Goal: Find contact information: Find contact information

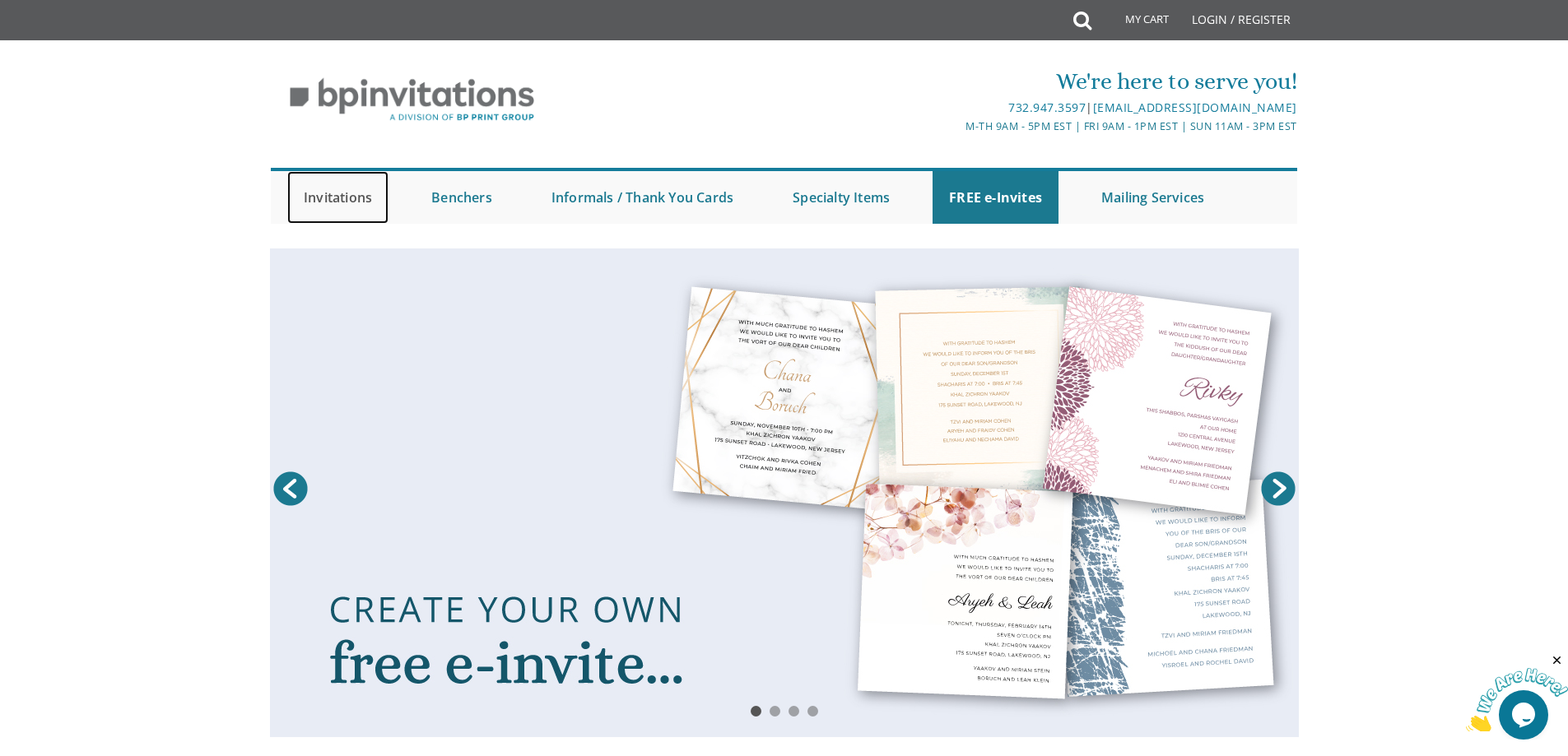
click at [348, 198] on link "Invitations" at bounding box center [338, 197] width 101 height 53
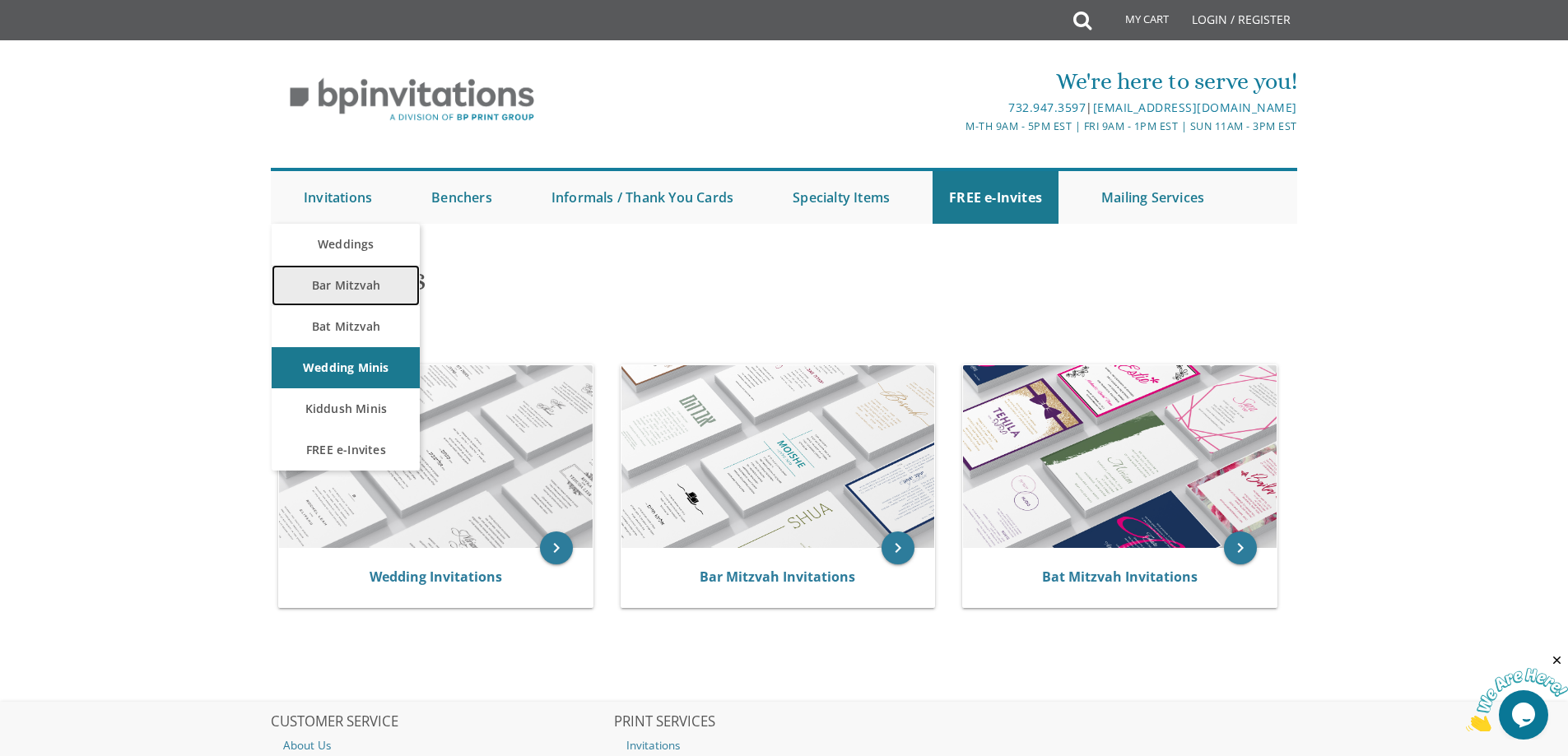
click at [352, 288] on link "Bar Mitzvah" at bounding box center [345, 285] width 148 height 41
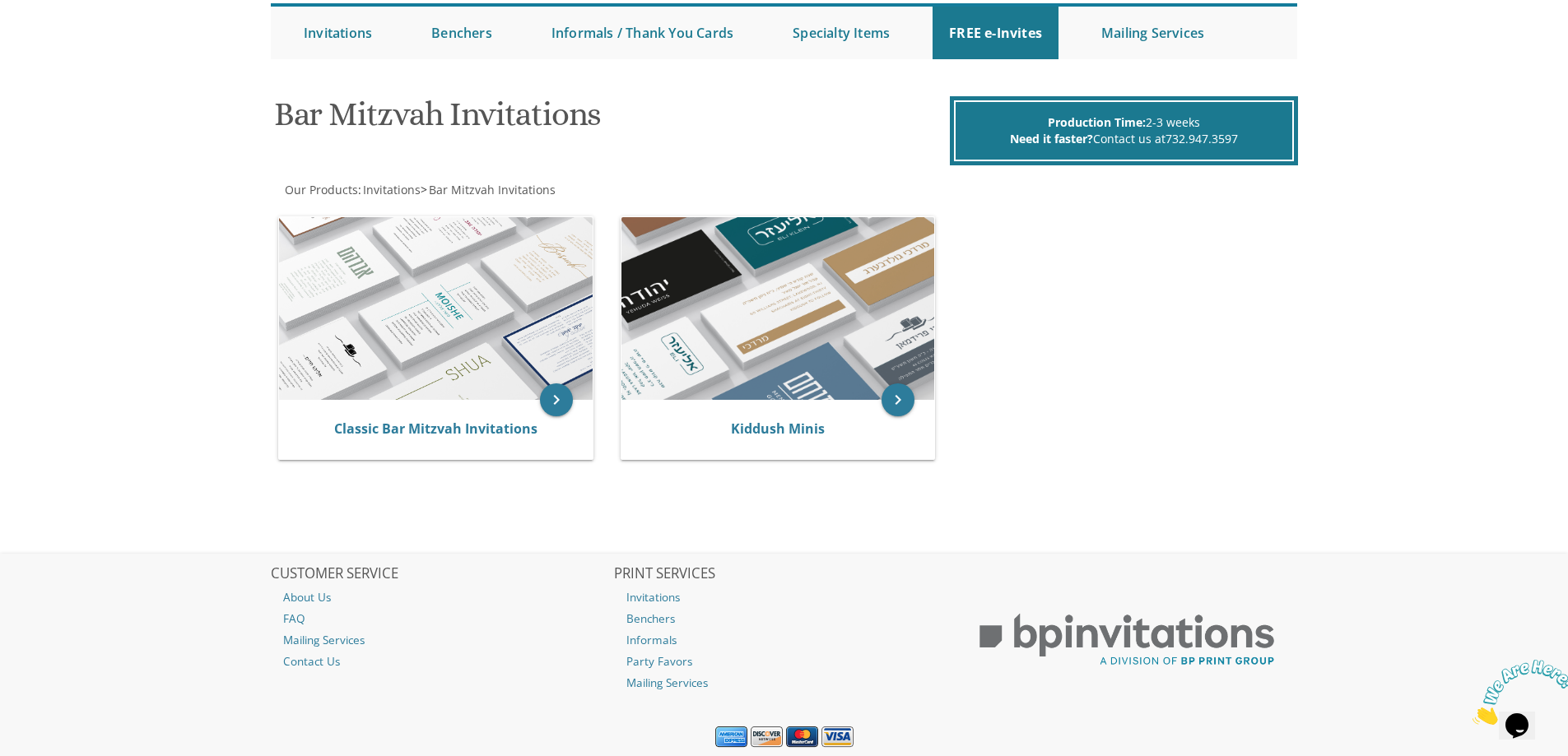
scroll to position [217, 0]
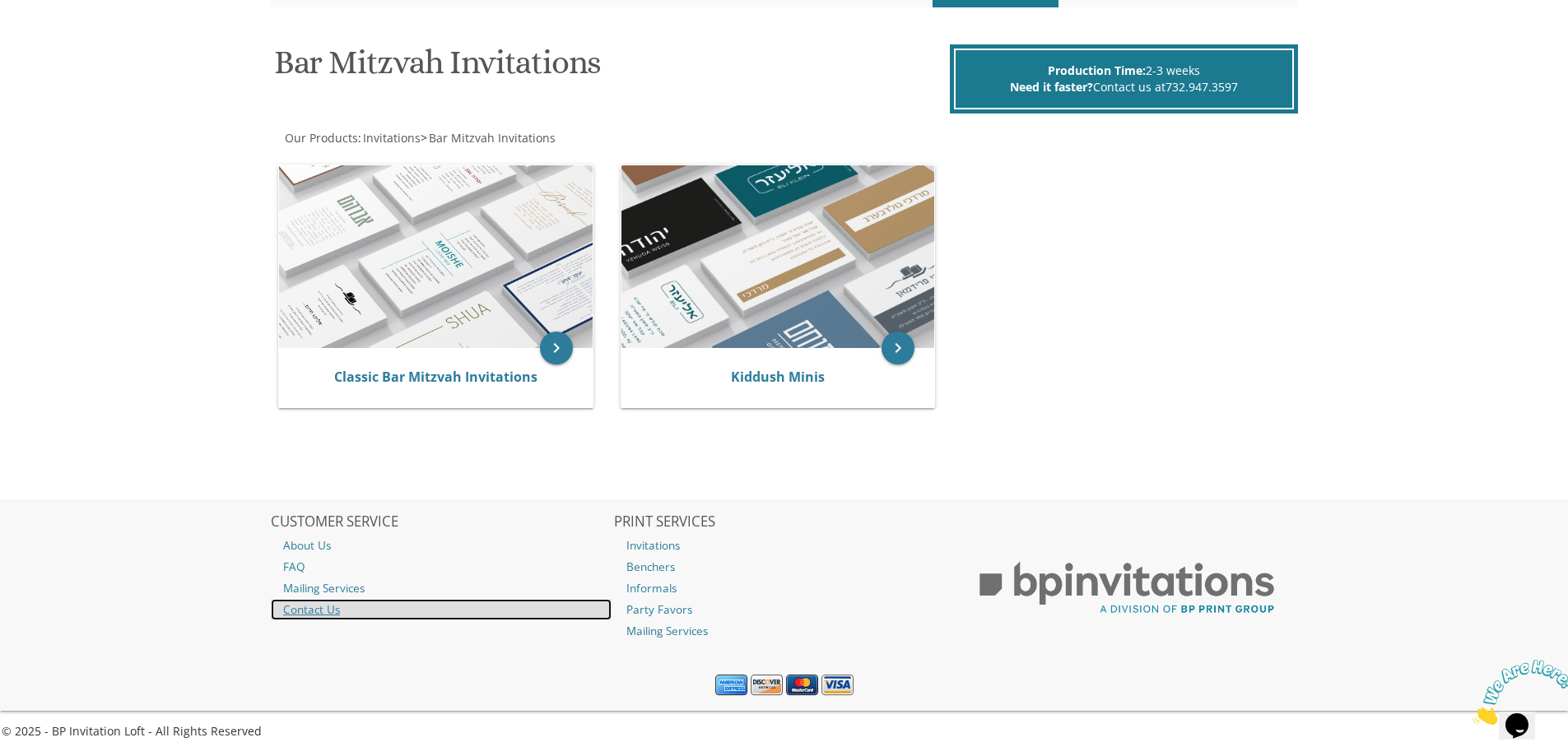
click at [315, 610] on link "Contact Us" at bounding box center [441, 609] width 340 height 21
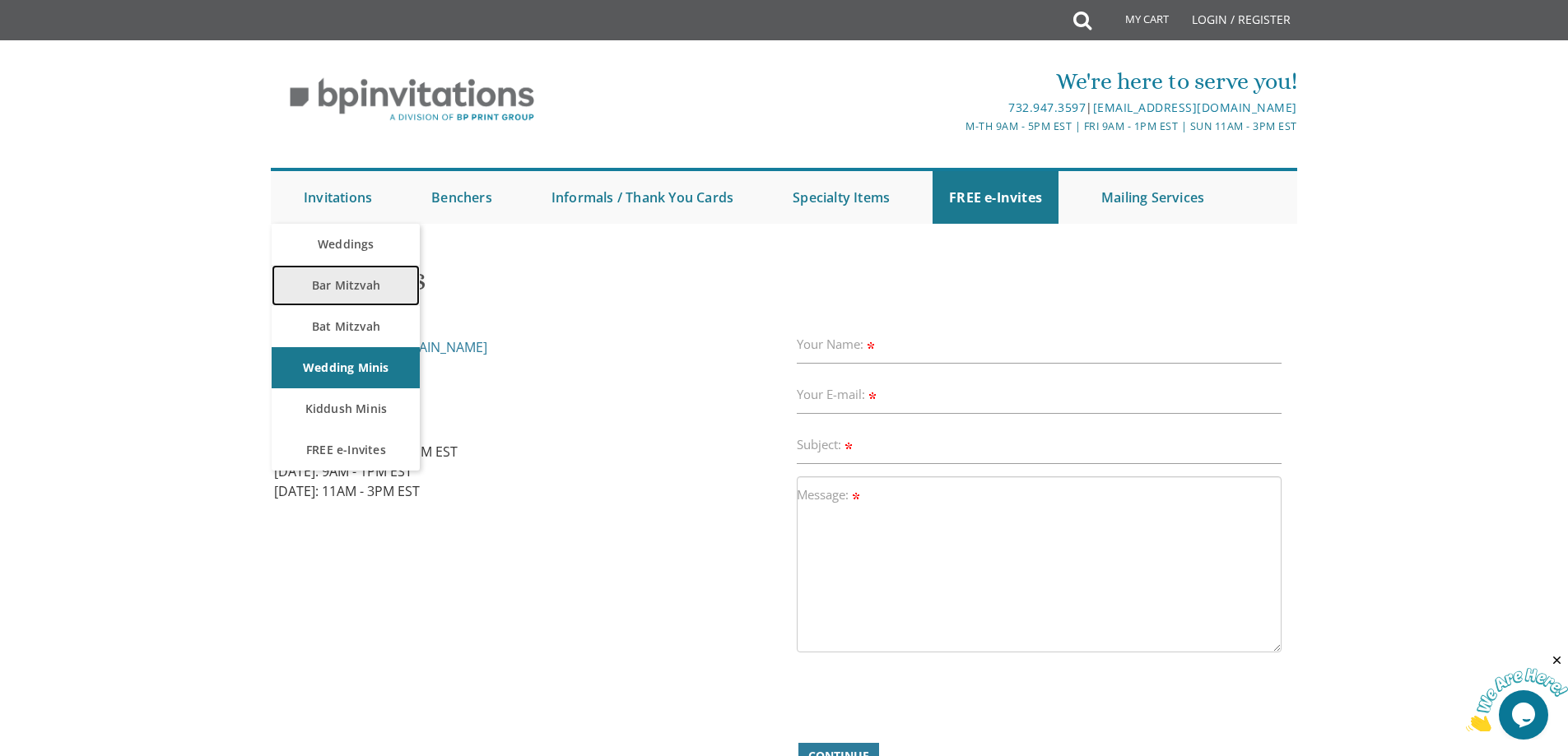
click at [348, 284] on link "Bar Mitzvah" at bounding box center [345, 285] width 148 height 41
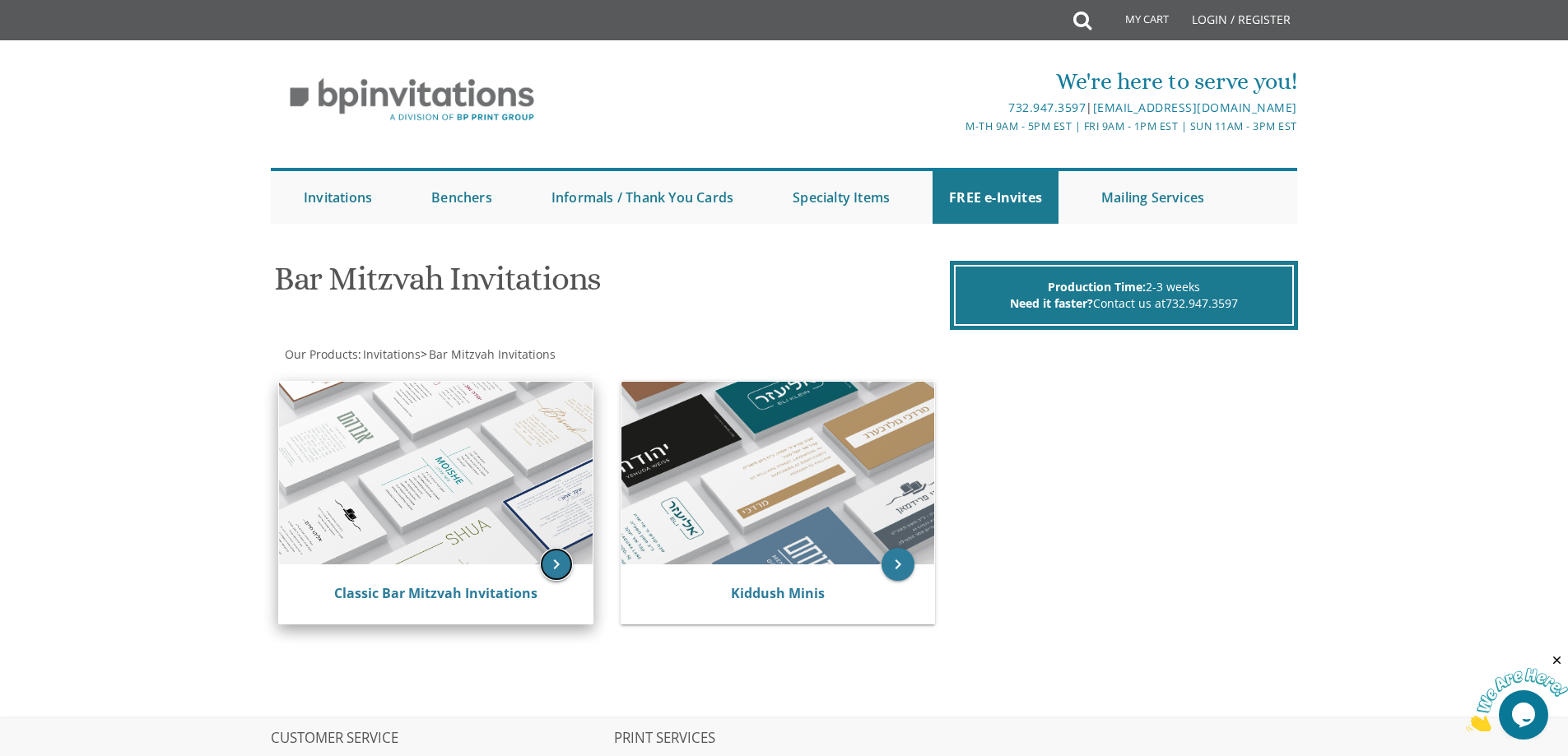
click at [559, 563] on icon "keyboard_arrow_right" at bounding box center [556, 564] width 33 height 33
click at [554, 564] on icon "keyboard_arrow_right" at bounding box center [556, 564] width 33 height 33
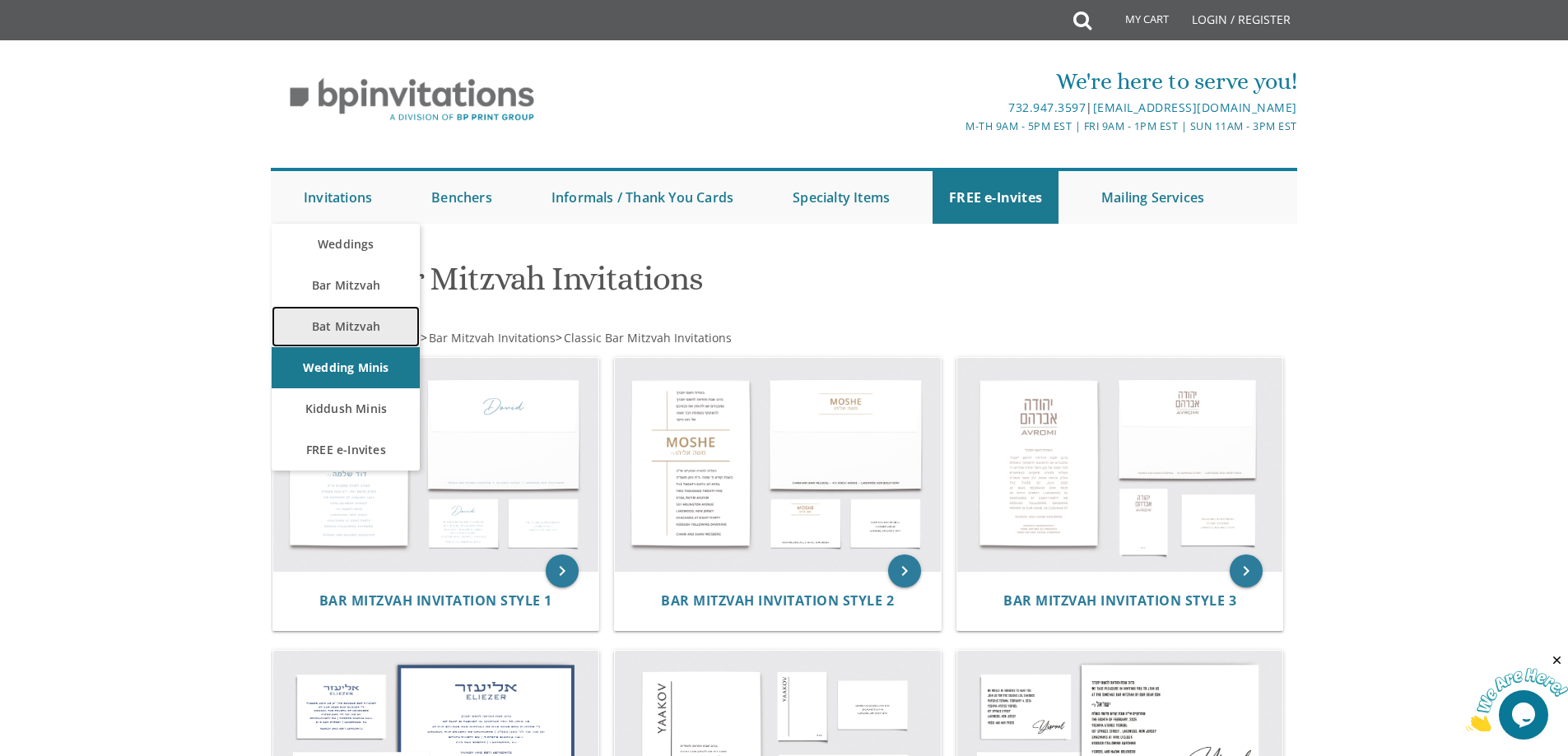
click at [340, 327] on link "Bat Mitzvah" at bounding box center [345, 326] width 148 height 41
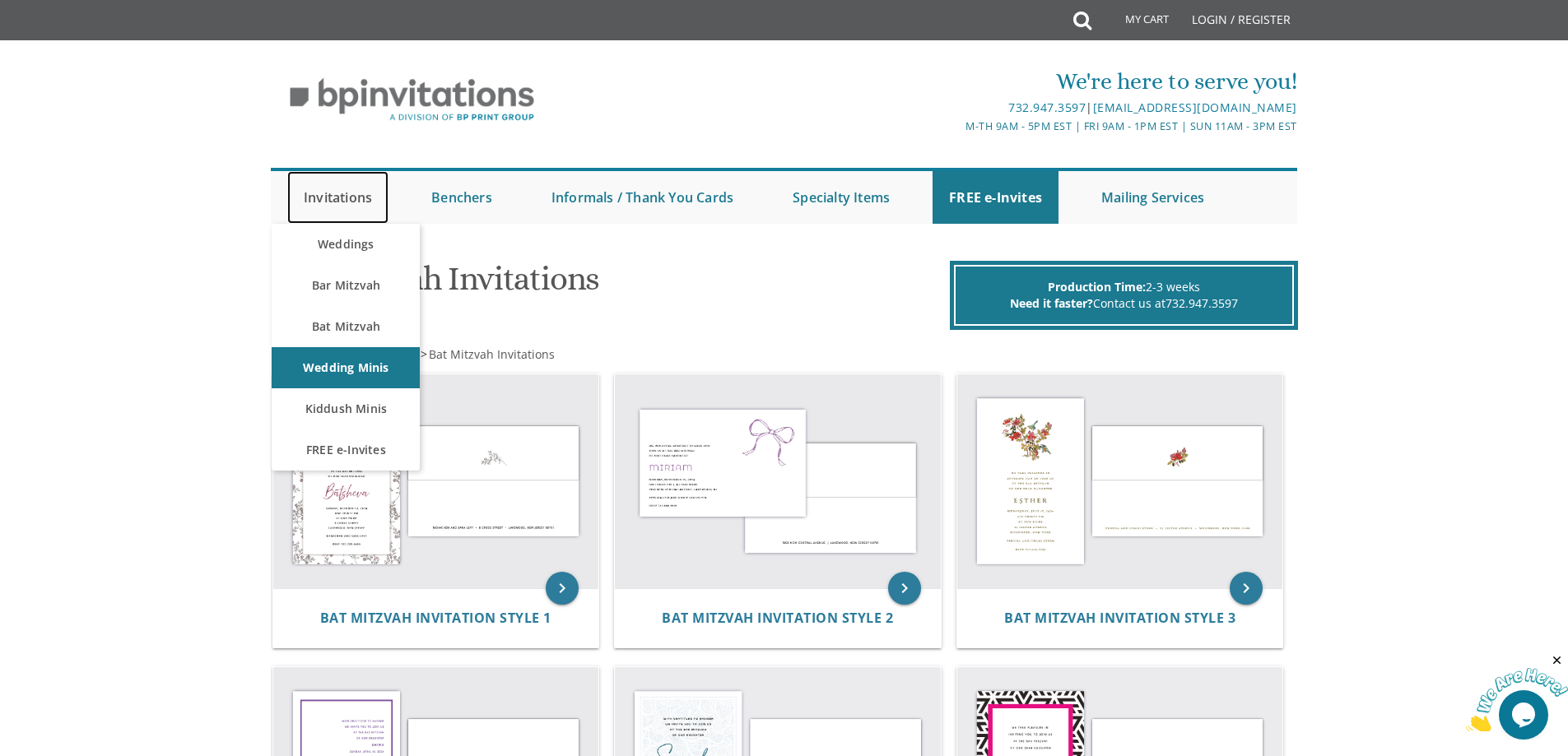
click at [333, 196] on link "Invitations" at bounding box center [338, 197] width 101 height 53
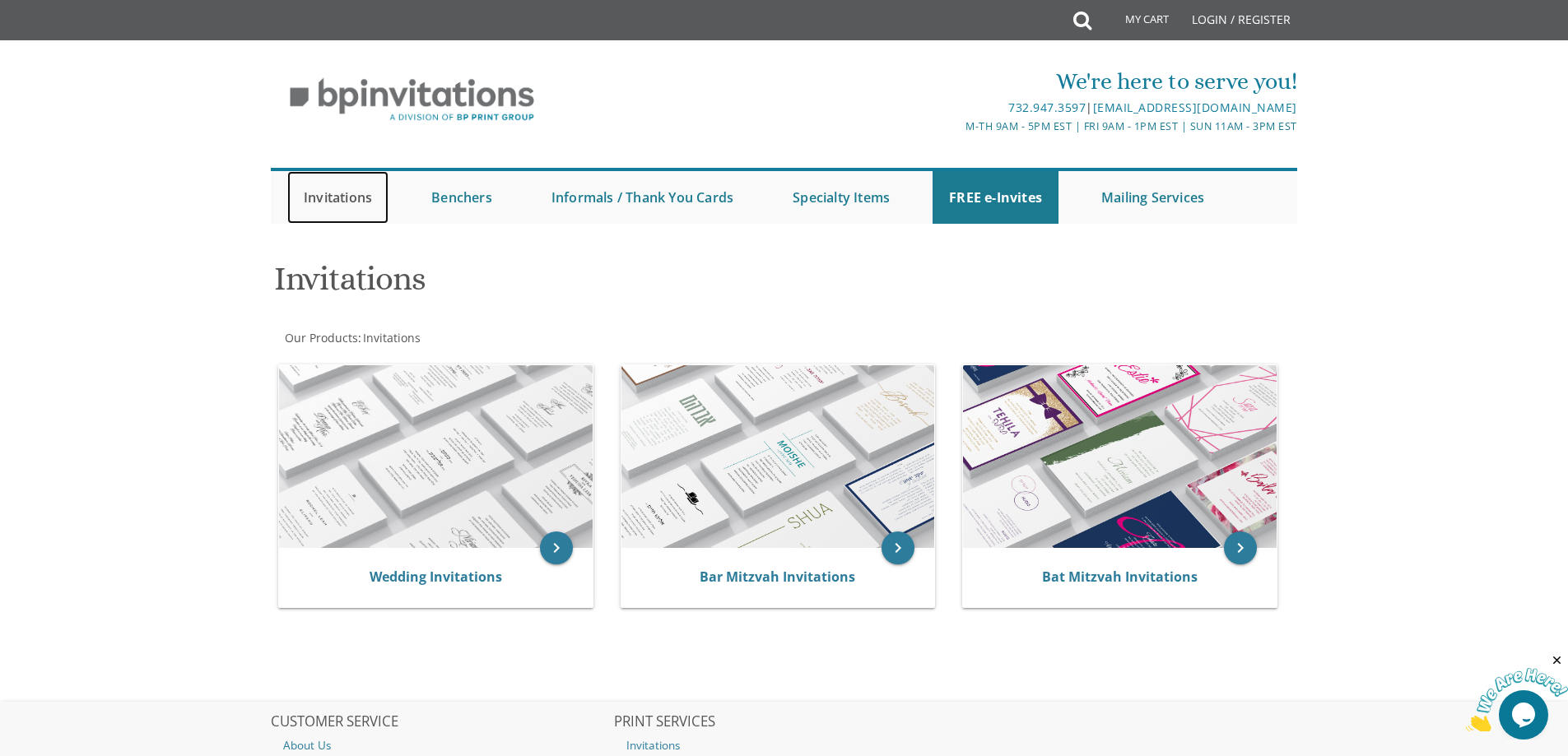
click at [338, 201] on link "Invitations" at bounding box center [338, 197] width 101 height 53
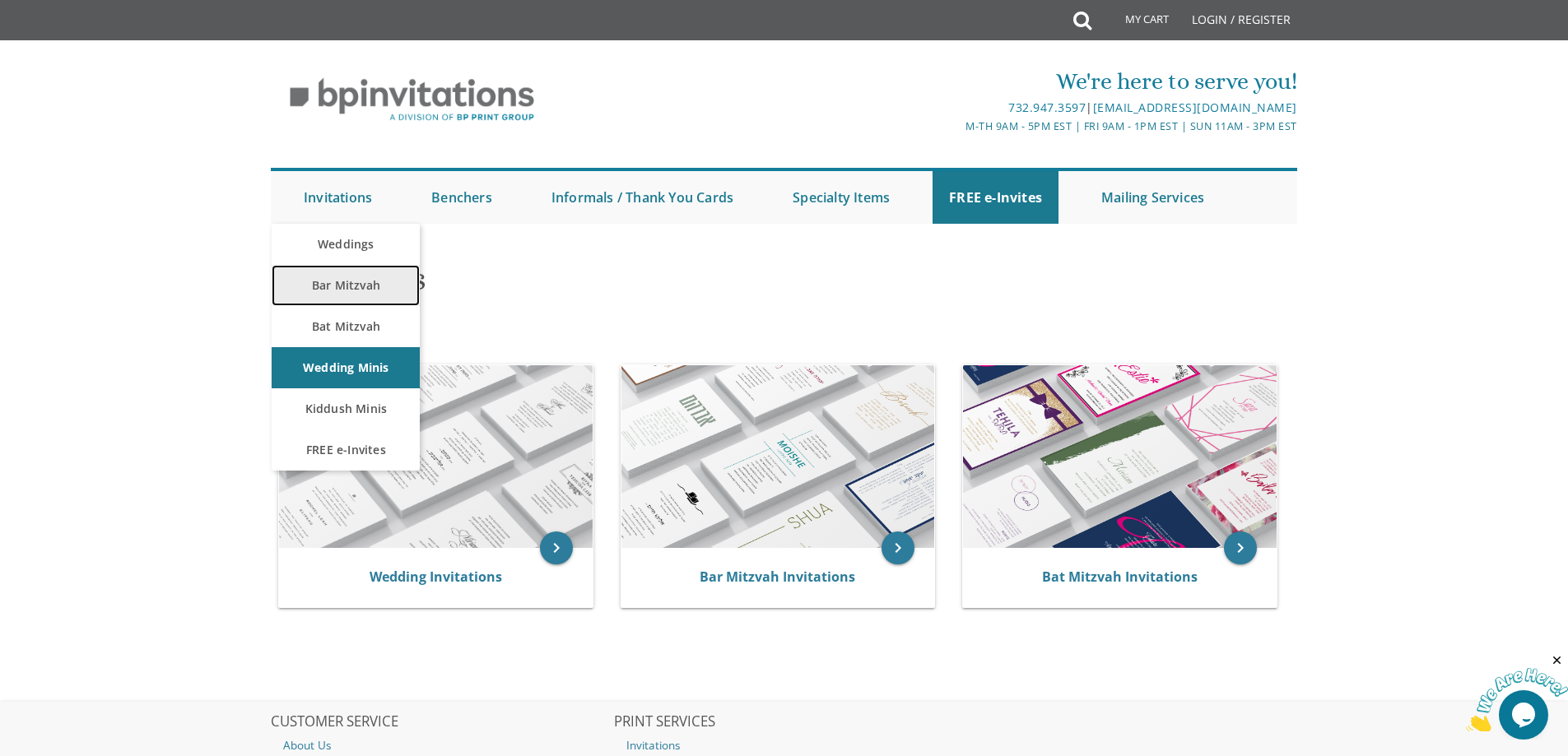
click at [339, 286] on link "Bar Mitzvah" at bounding box center [345, 285] width 148 height 41
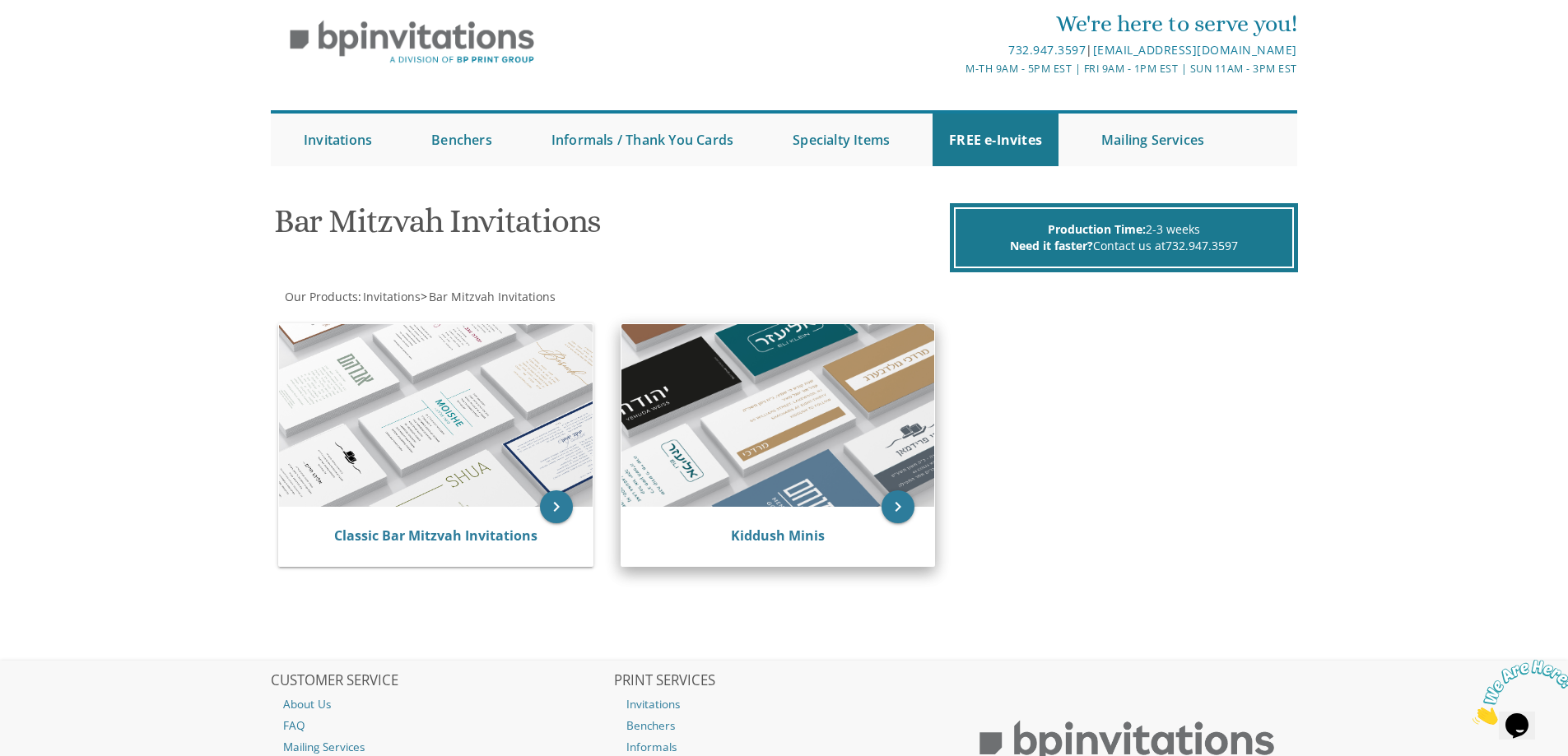
scroll to position [217, 0]
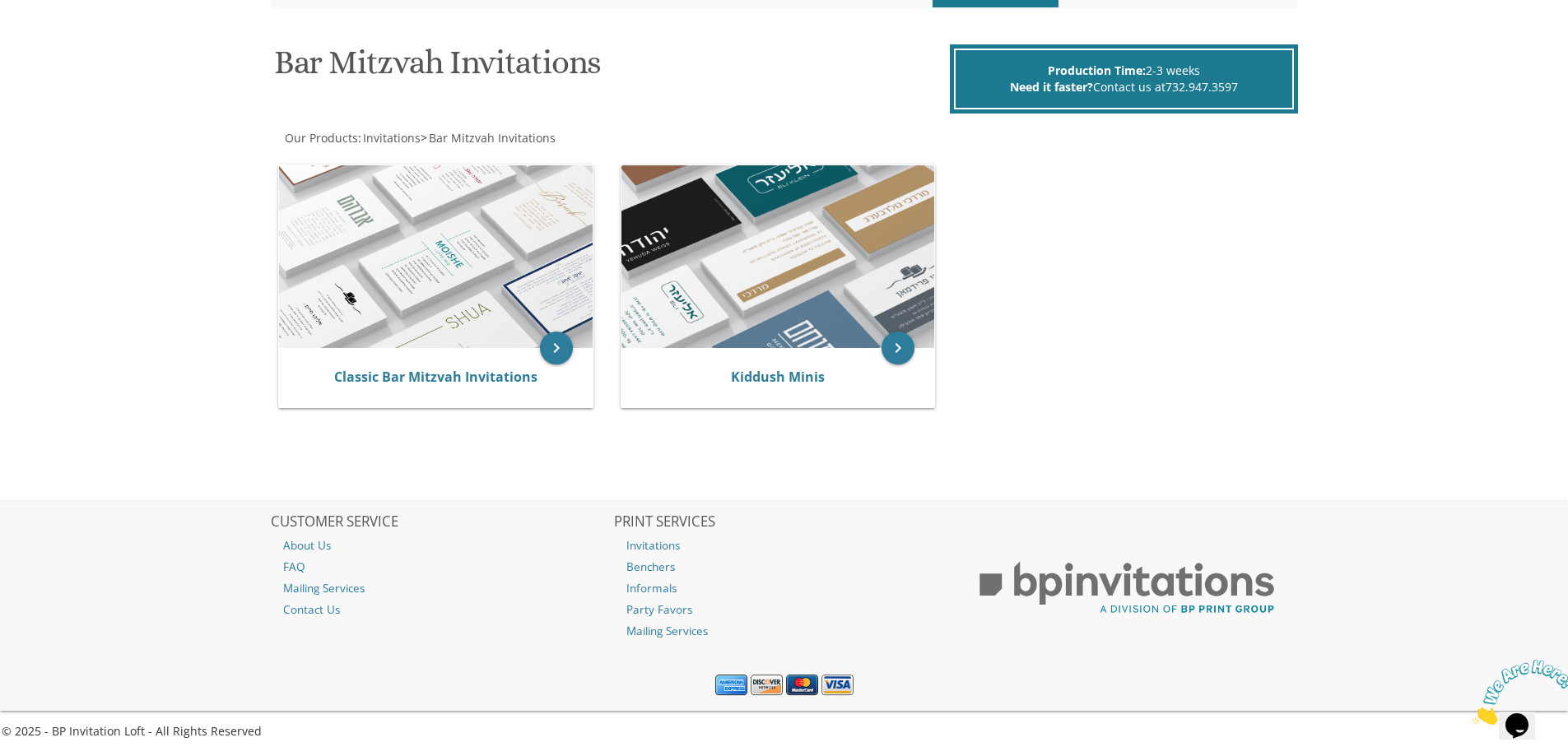
click at [1041, 420] on div "keyboard_arrow_right Classic Bar Mitzvah Invitations keyboard_arrow_right Kiddu…" at bounding box center [784, 289] width 1027 height 277
click at [1233, 362] on div "keyboard_arrow_right Classic Bar Mitzvah Invitations keyboard_arrow_right Kiddu…" at bounding box center [784, 289] width 1027 height 277
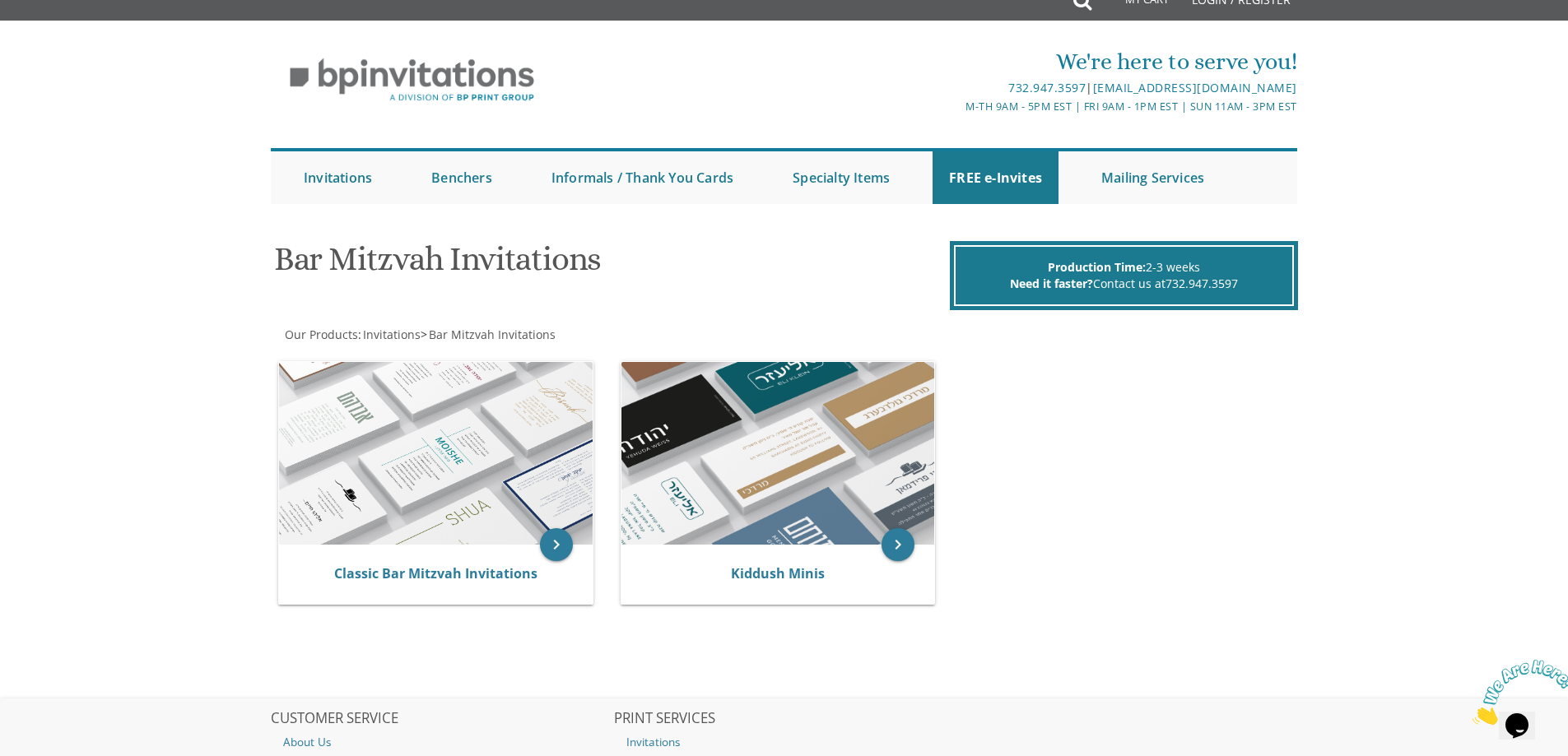
scroll to position [0, 0]
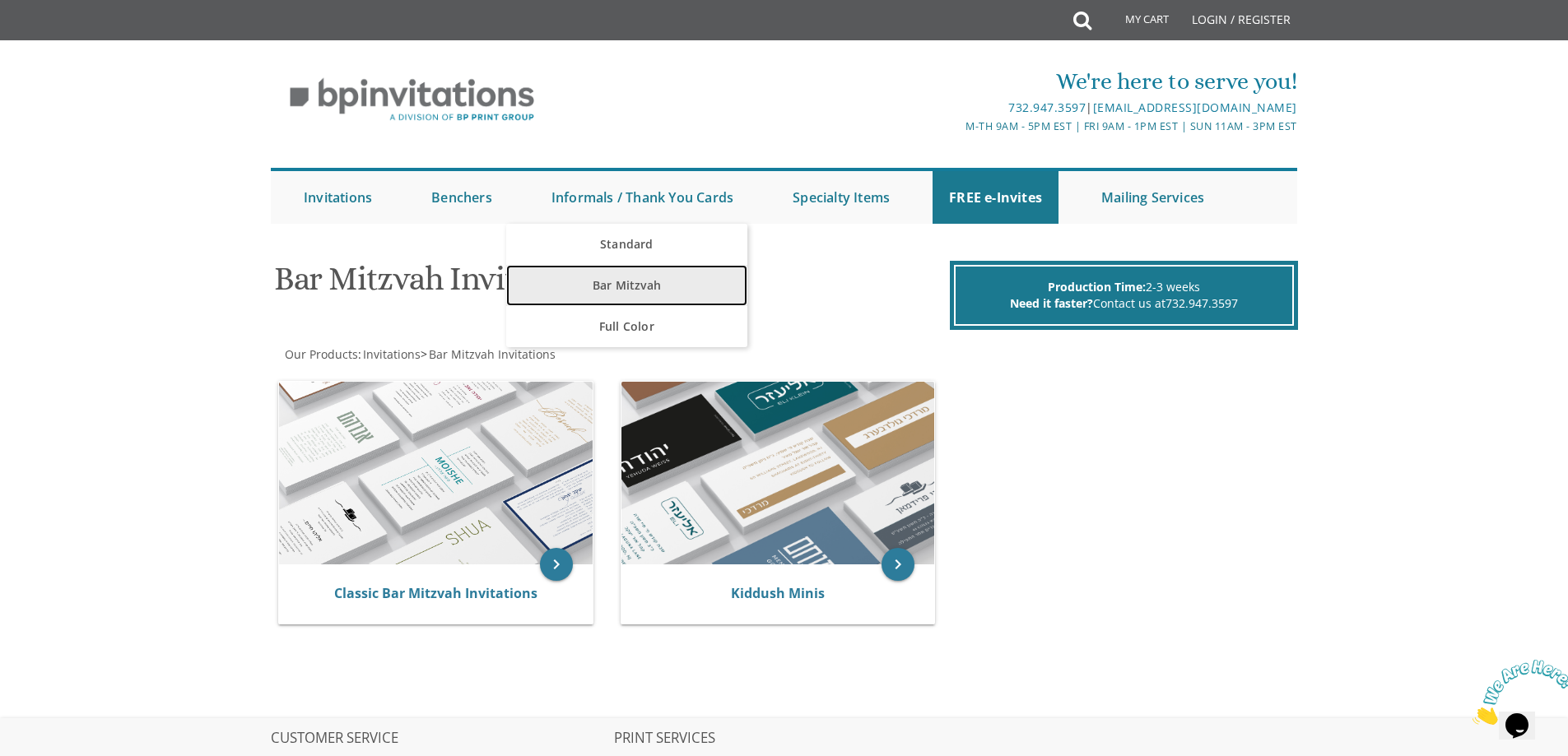
click at [640, 279] on link "Bar Mitzvah" at bounding box center [626, 285] width 241 height 41
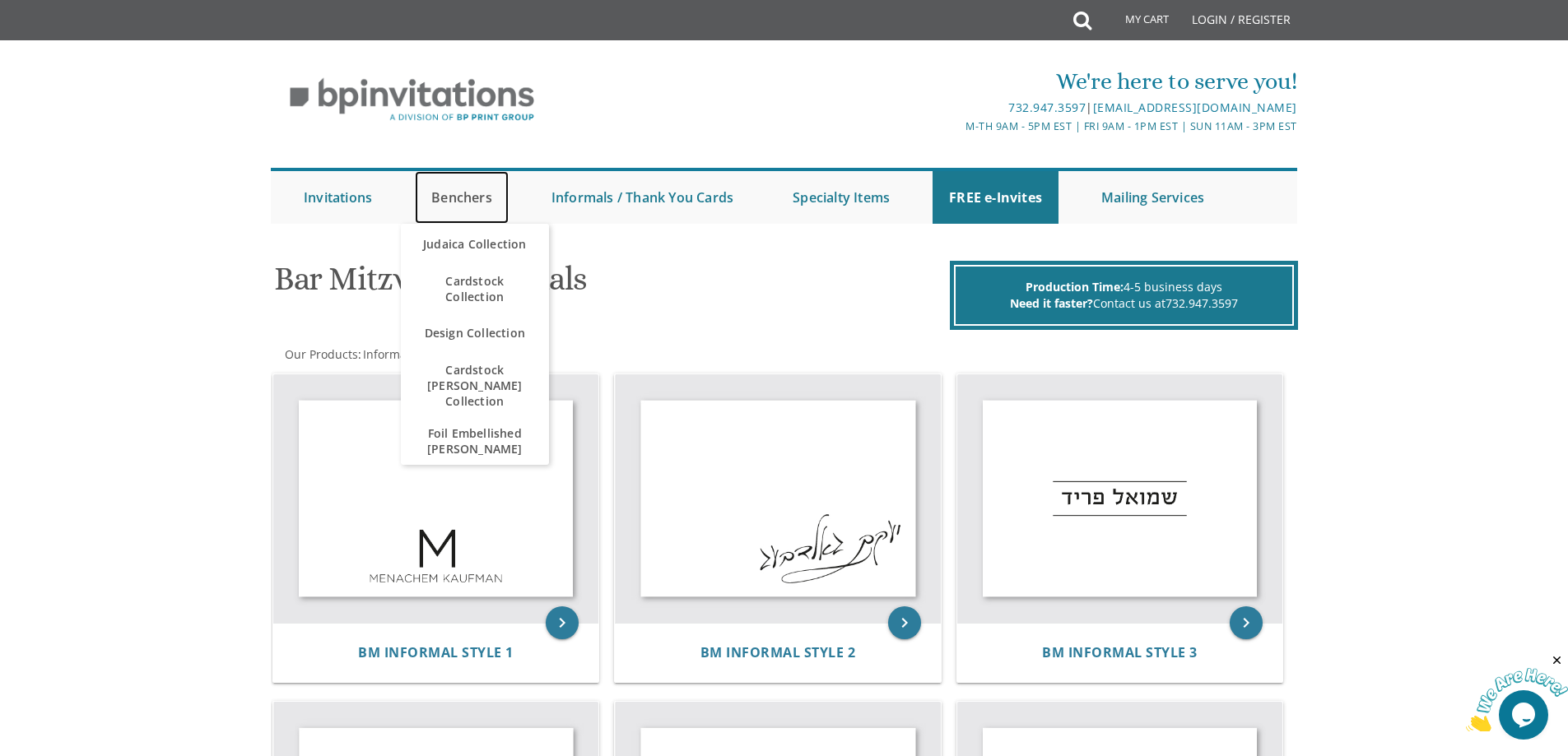
click at [455, 194] on link "Benchers" at bounding box center [461, 197] width 94 height 53
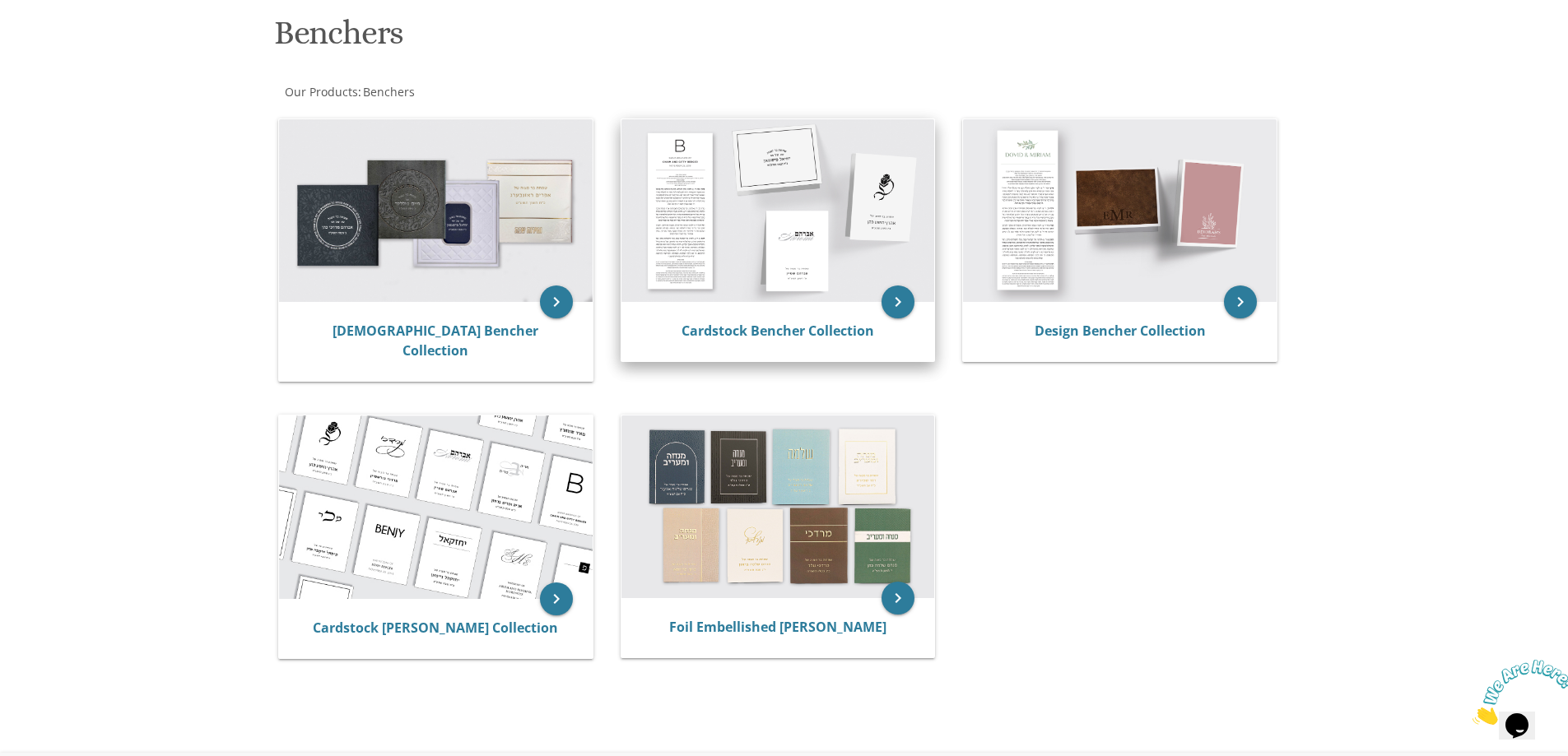
scroll to position [246, 0]
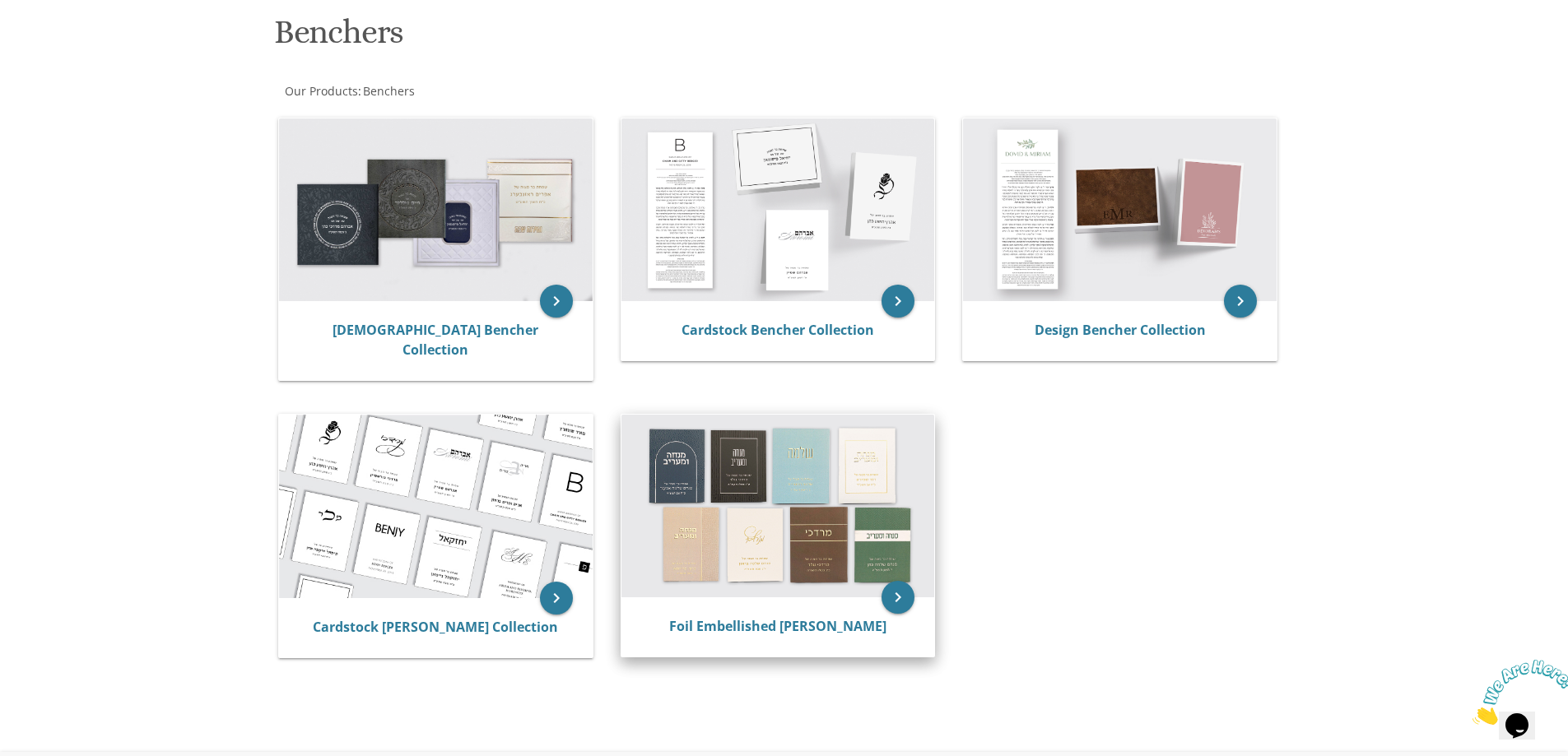
click at [781, 511] on img at bounding box center [777, 506] width 313 height 182
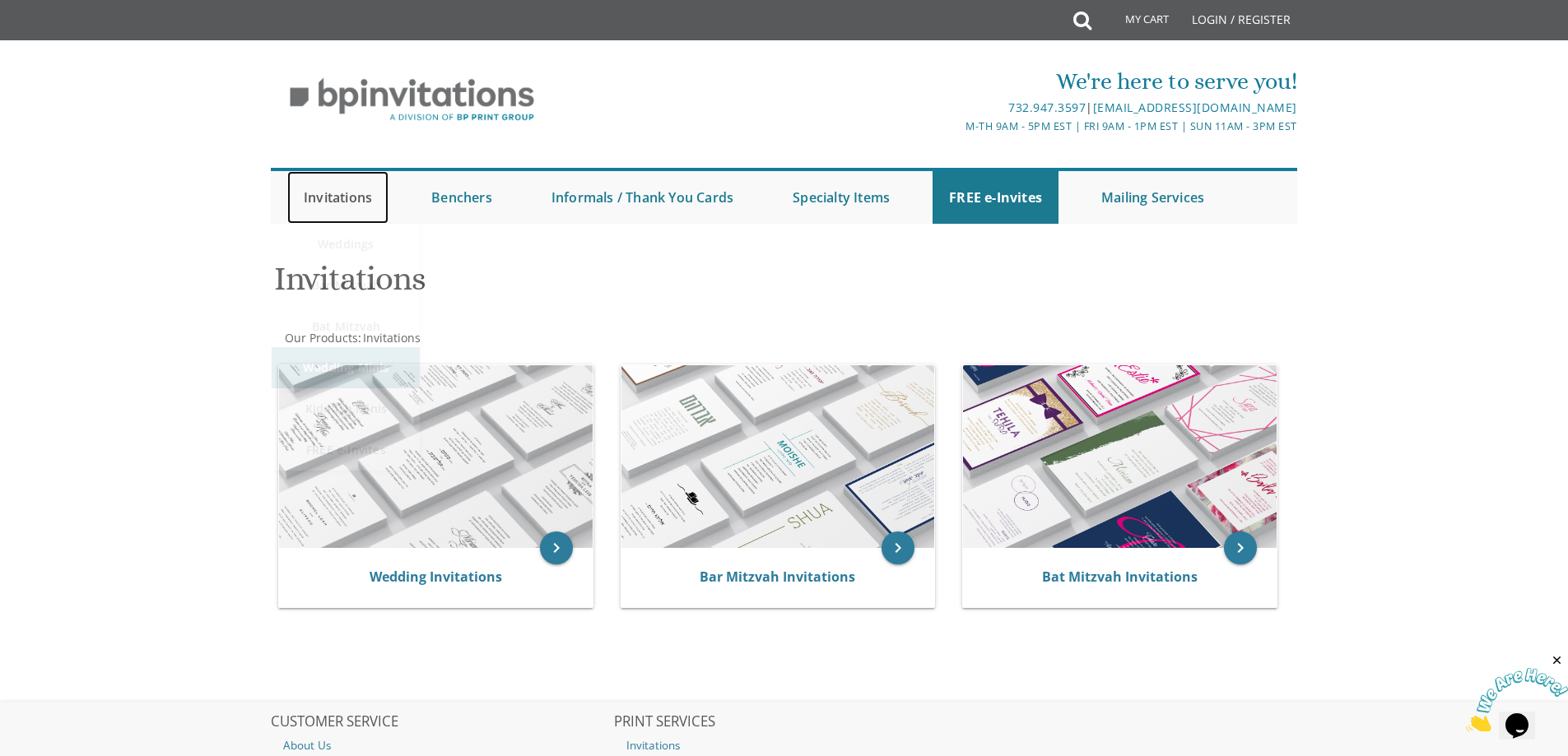
click at [334, 196] on link "Invitations" at bounding box center [338, 197] width 101 height 53
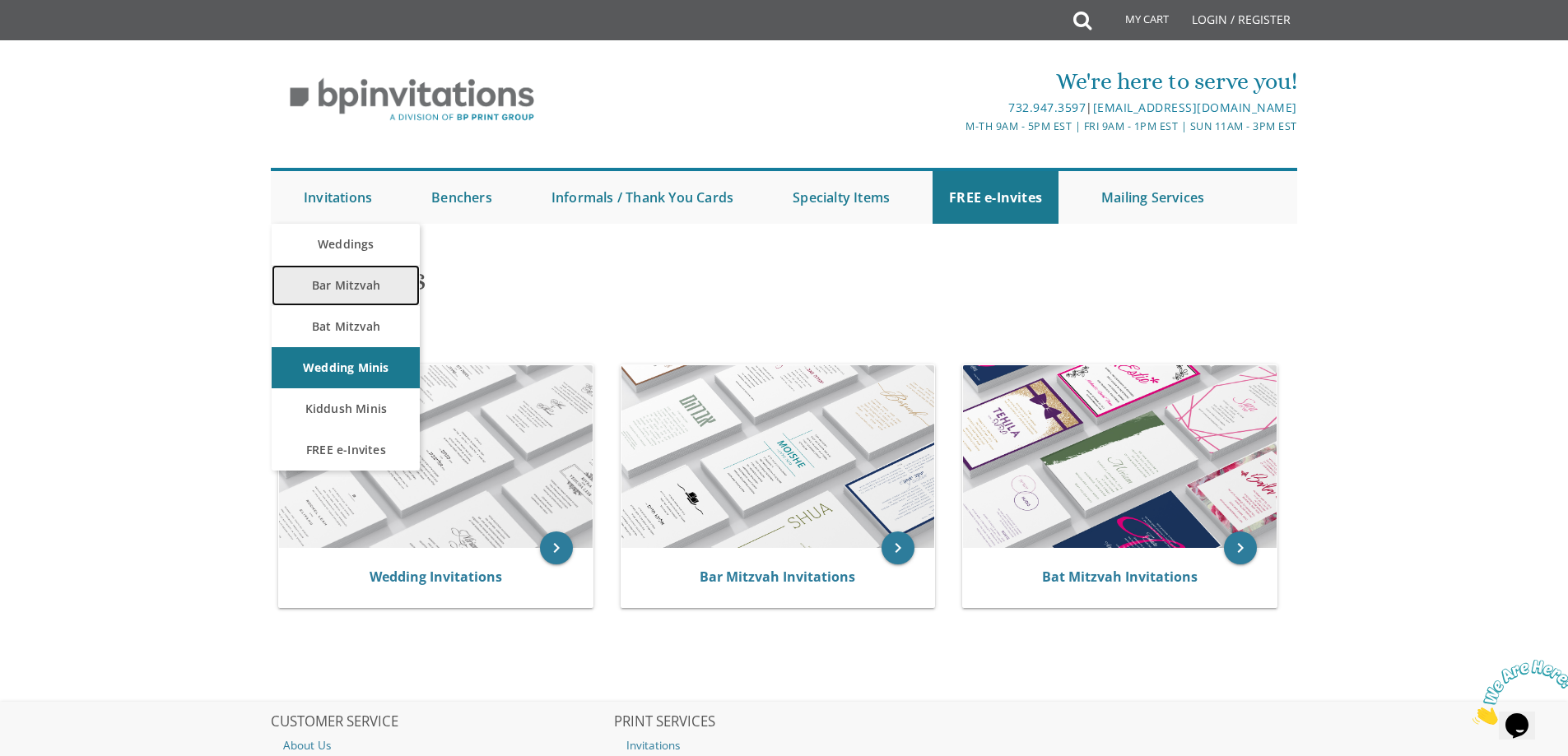
click at [335, 286] on link "Bar Mitzvah" at bounding box center [345, 285] width 148 height 41
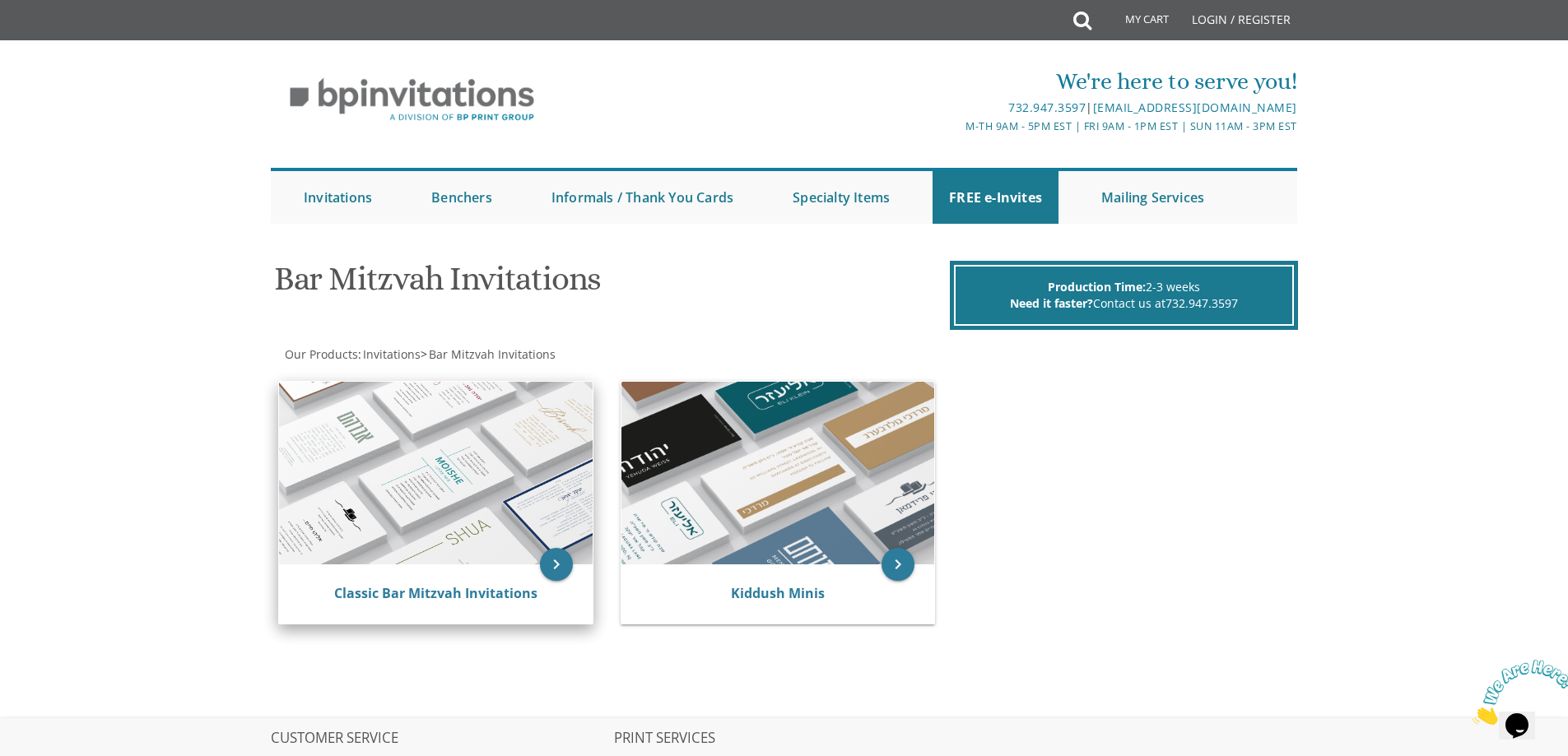
scroll to position [217, 0]
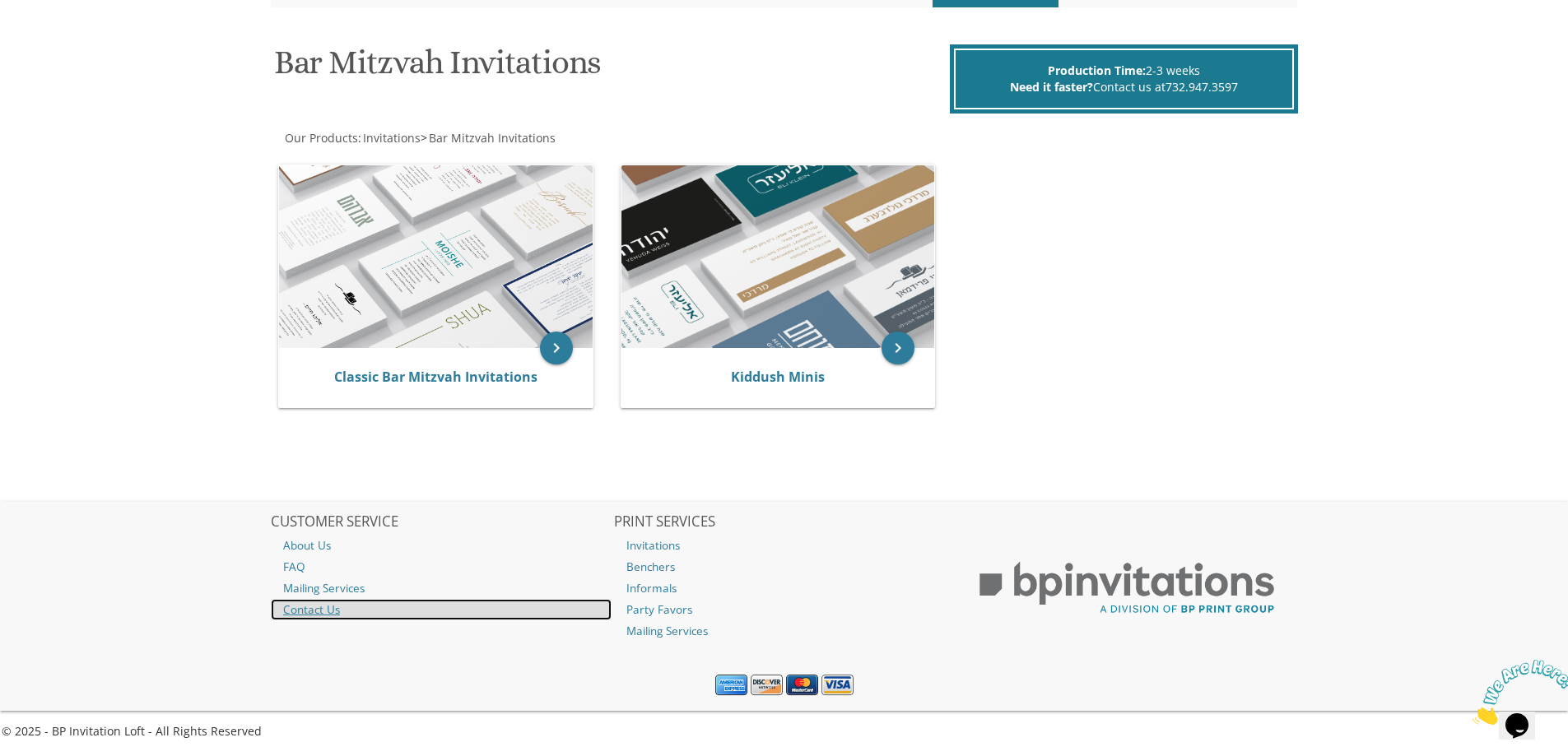
click at [317, 609] on link "Contact Us" at bounding box center [441, 609] width 340 height 21
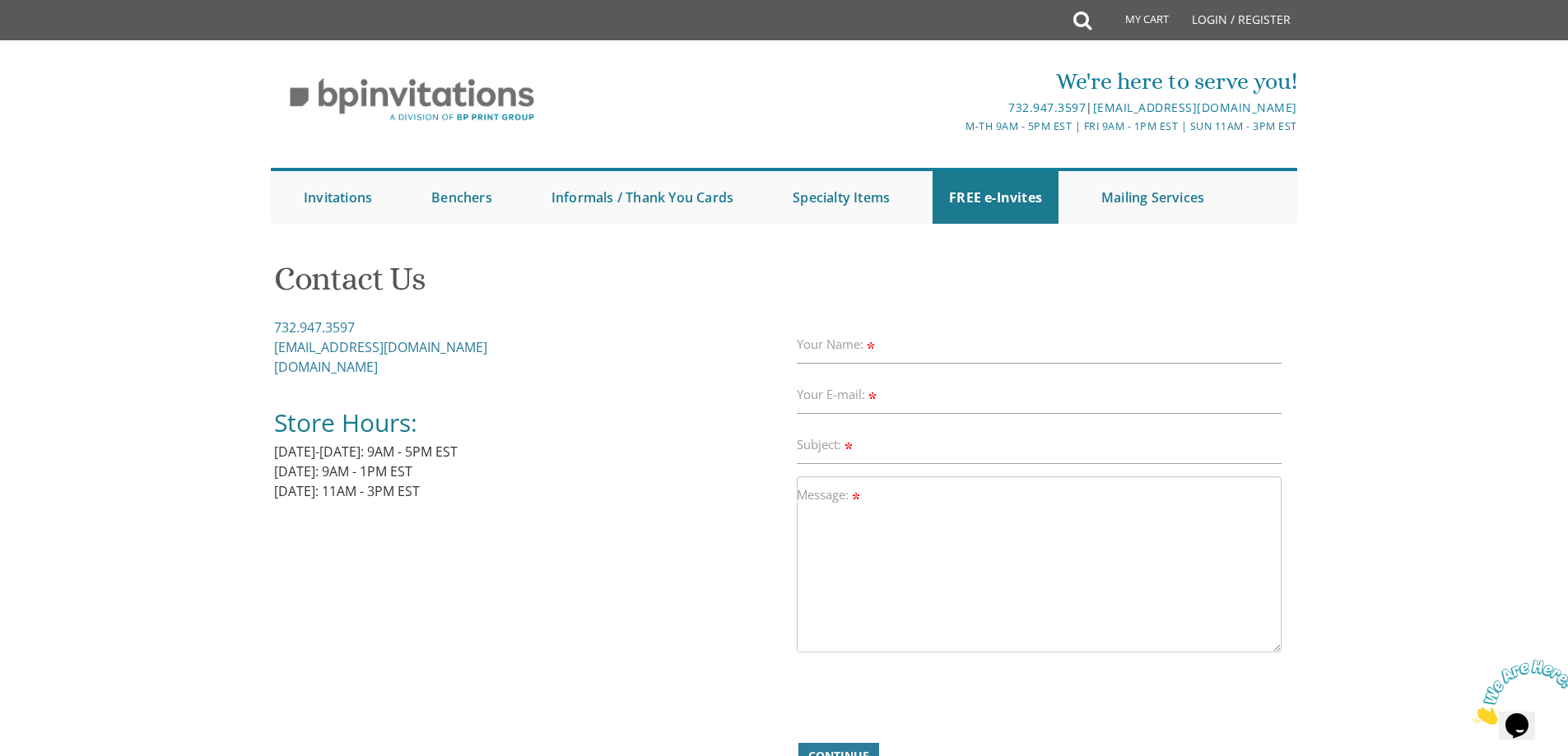
click at [983, 281] on h1 "Contact Us" at bounding box center [784, 285] width 1020 height 48
click at [833, 349] on label "Your Name:" at bounding box center [837, 344] width 81 height 18
click at [833, 349] on input "Your Name:" at bounding box center [1040, 344] width 485 height 38
